Goal: Task Accomplishment & Management: Use online tool/utility

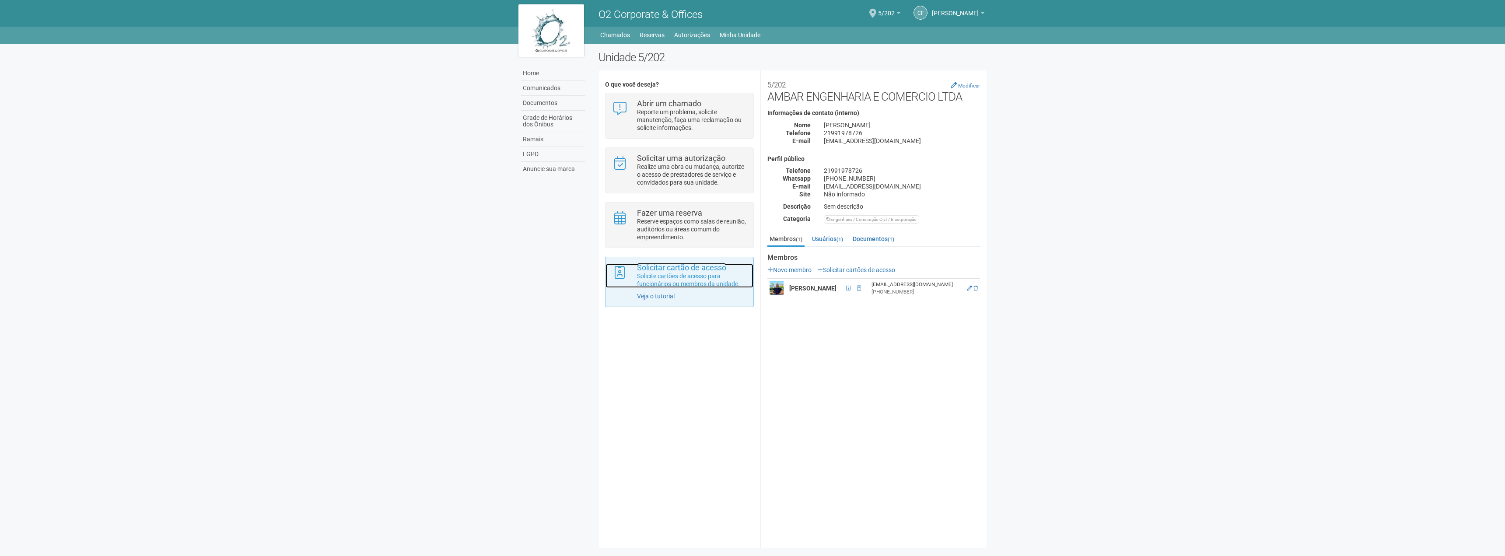
click at [713, 286] on p "Solicite cartões de acesso para funcionários ou membros da unidade." at bounding box center [692, 280] width 110 height 16
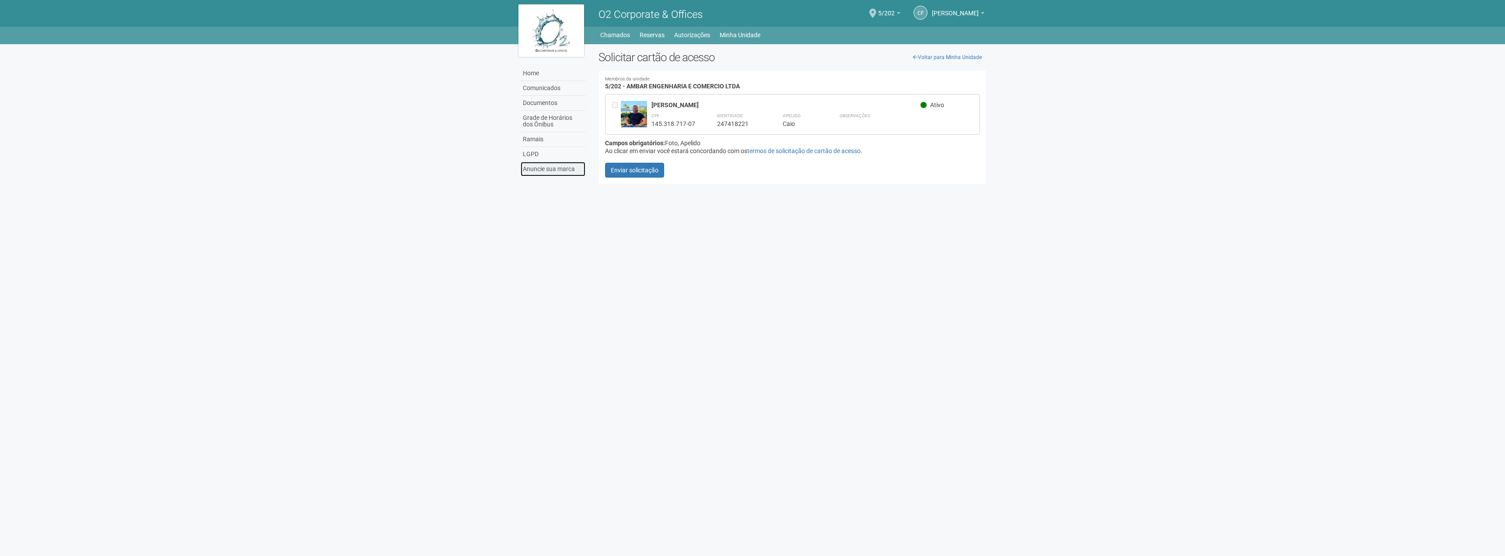
click at [564, 172] on link "Anuncie sua marca" at bounding box center [552, 169] width 65 height 14
